Goal: Obtain resource: Download file/media

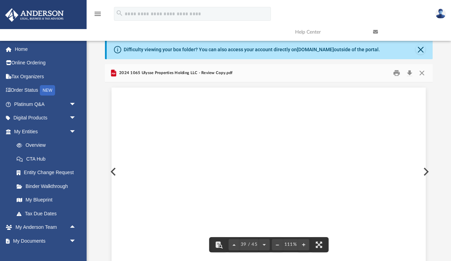
scroll to position [16127, 0]
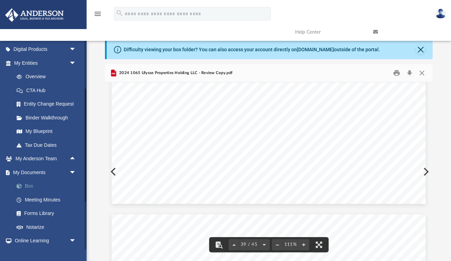
click at [34, 186] on link "Box" at bounding box center [48, 186] width 77 height 14
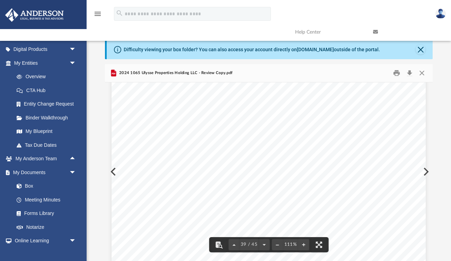
scroll to position [16028, 0]
click at [422, 72] on button "Close" at bounding box center [421, 73] width 12 height 11
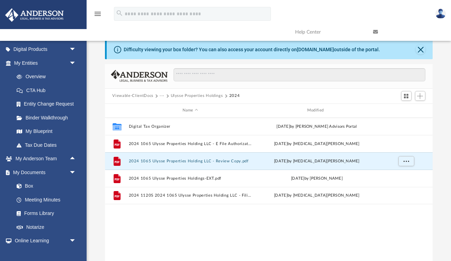
click at [160, 96] on button "···" at bounding box center [162, 96] width 5 height 6
click at [164, 107] on li "Tax" at bounding box center [166, 107] width 7 height 7
click at [145, 96] on button "Viewable-ClientDocs" at bounding box center [132, 96] width 41 height 6
click at [29, 186] on link "Box" at bounding box center [48, 186] width 77 height 14
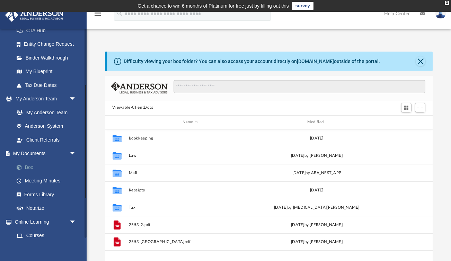
scroll to position [124, 0]
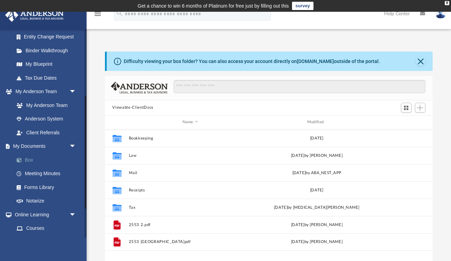
click at [30, 158] on link "Box" at bounding box center [48, 160] width 77 height 14
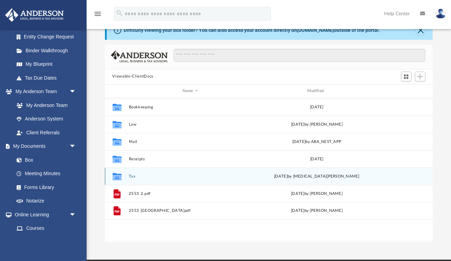
scroll to position [32, 0]
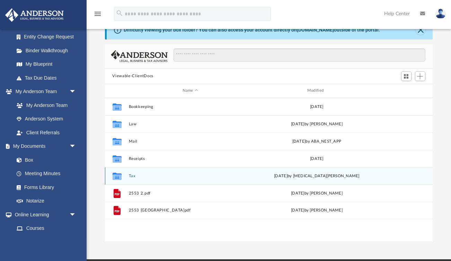
click at [134, 177] on button "Tax" at bounding box center [189, 176] width 123 height 5
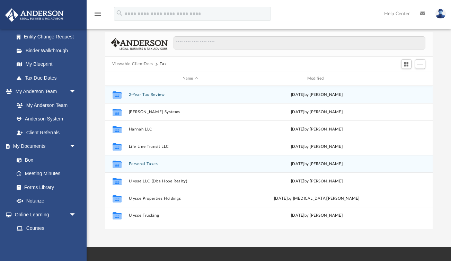
scroll to position [46, 0]
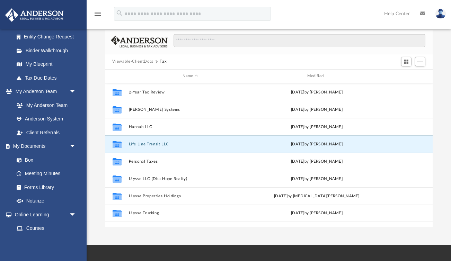
click at [143, 144] on button "Life Line Transit LLC" at bounding box center [189, 144] width 123 height 5
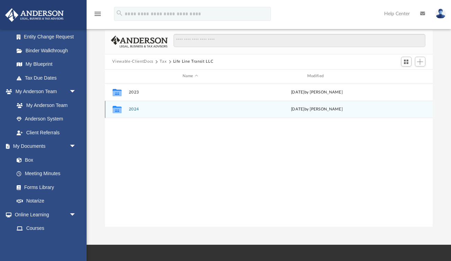
click at [131, 108] on button "2024" at bounding box center [189, 109] width 123 height 5
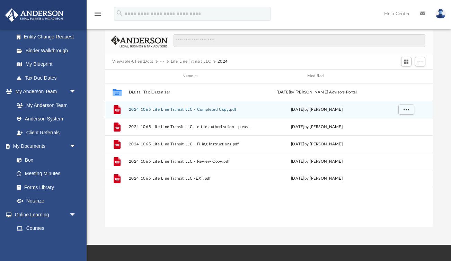
click at [204, 110] on button "2024 1065 Life Line Transit LLC - Completed Copy.pdf" at bounding box center [189, 109] width 123 height 5
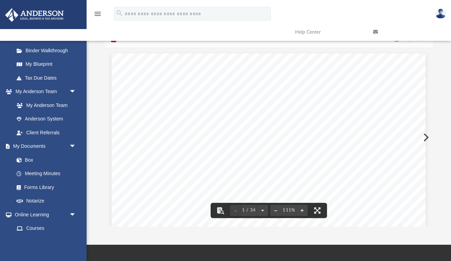
scroll to position [0, 0]
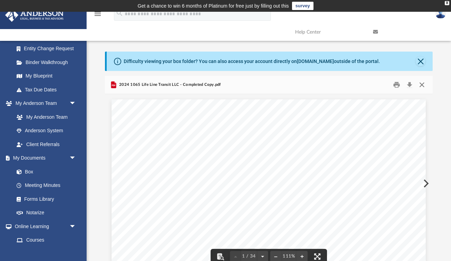
click at [422, 81] on button "Close" at bounding box center [421, 84] width 12 height 11
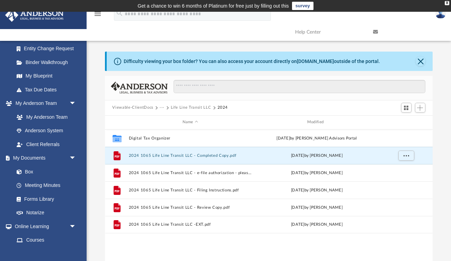
click at [145, 107] on button "Viewable-ClientDocs" at bounding box center [132, 108] width 41 height 6
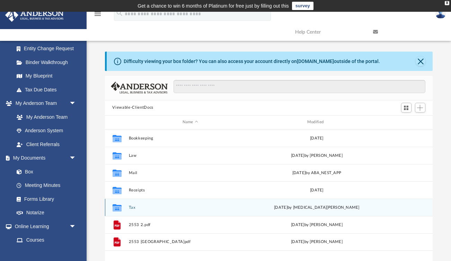
click at [131, 209] on button "Tax" at bounding box center [189, 207] width 123 height 5
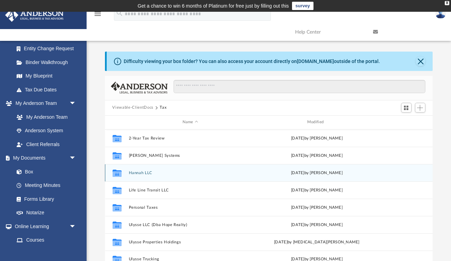
click at [149, 172] on button "Hannah LLC" at bounding box center [189, 173] width 123 height 5
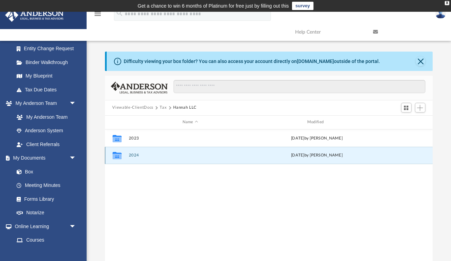
click at [133, 155] on button "2024" at bounding box center [189, 155] width 123 height 5
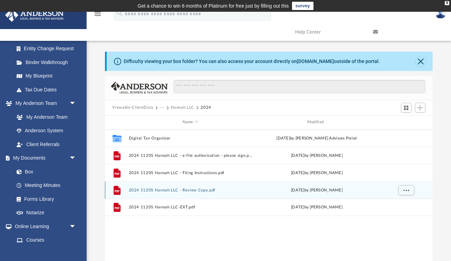
click at [185, 189] on button "2024 1120S Hannah LLC - Review Copy.pdf" at bounding box center [189, 190] width 123 height 5
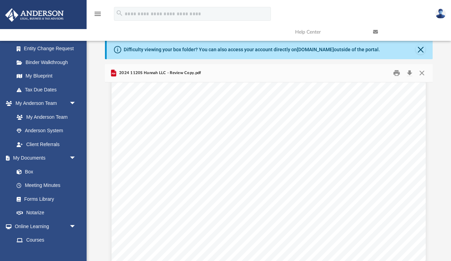
scroll to position [3751, 0]
